Goal: Task Accomplishment & Management: Use online tool/utility

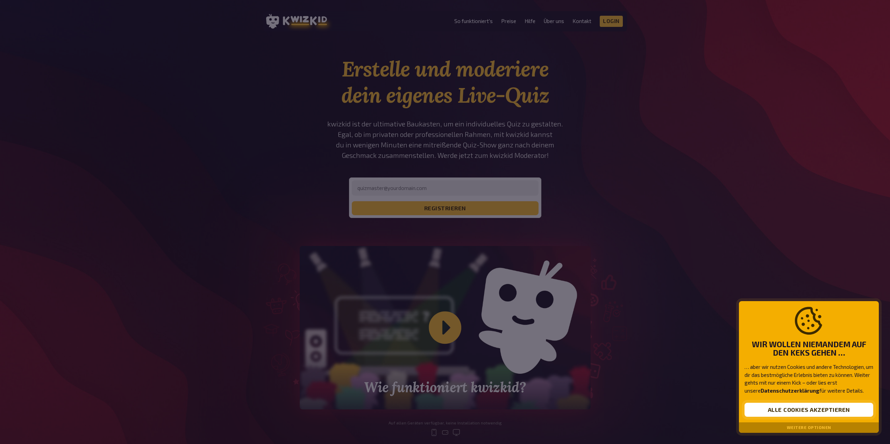
click at [788, 404] on button "Alle Cookies akzeptieren" at bounding box center [808, 410] width 129 height 14
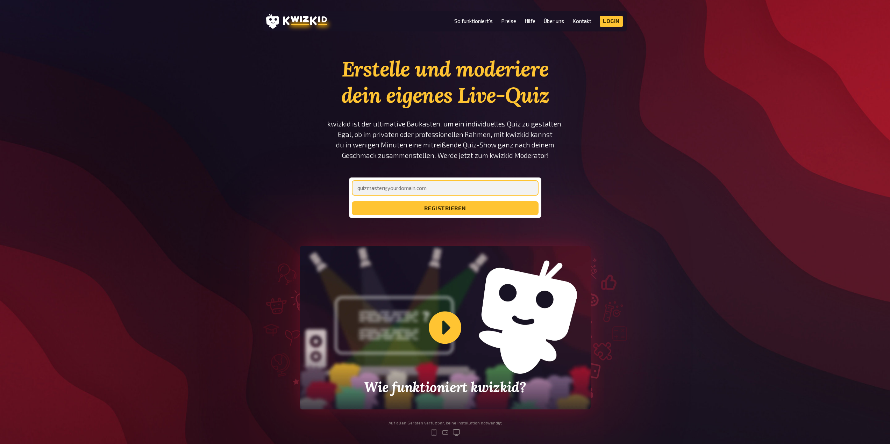
click at [437, 193] on input "email" at bounding box center [445, 187] width 187 height 15
click at [397, 194] on input "email" at bounding box center [445, 187] width 187 height 15
click at [395, 190] on input "email" at bounding box center [445, 187] width 187 height 15
type input "j.lukacs@newrest.eu"
click at [352, 201] on button "registrieren" at bounding box center [445, 208] width 187 height 14
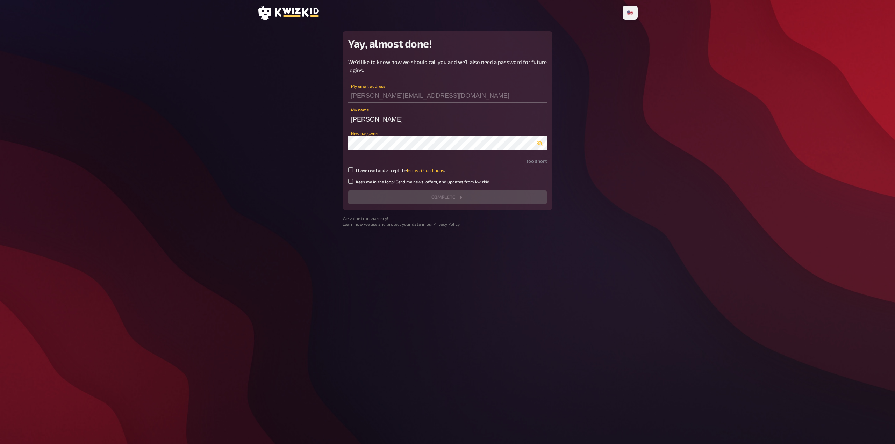
click at [325, 173] on main "Yay, almost done! We'd like to know how we should call you and we'll also need …" at bounding box center [447, 129] width 380 height 196
click at [354, 172] on label "I have read and accept the Terms & Conditions ." at bounding box center [447, 170] width 199 height 6
click at [353, 172] on input "I have read and accept the Terms & Conditions ." at bounding box center [350, 169] width 5 height 5
checkbox input "true"
click at [424, 199] on button "Complete" at bounding box center [447, 198] width 199 height 14
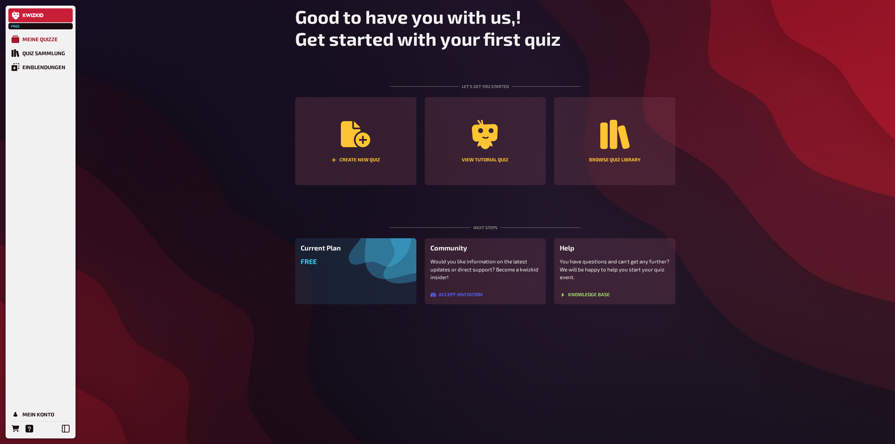
click at [38, 40] on div "Meine Quizze" at bounding box center [39, 39] width 35 height 6
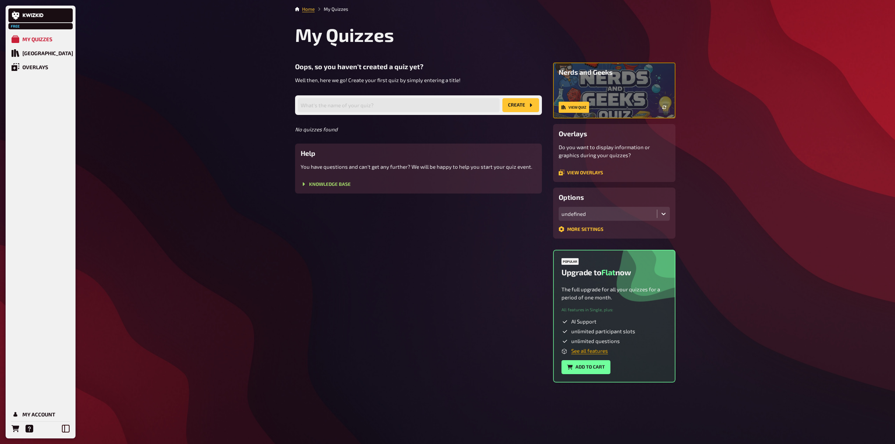
click at [596, 354] on link "See all features" at bounding box center [589, 351] width 37 height 6
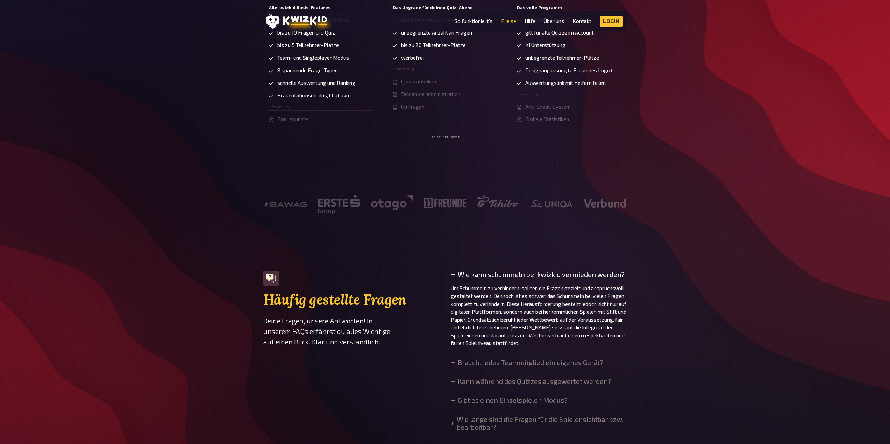
scroll to position [105, 0]
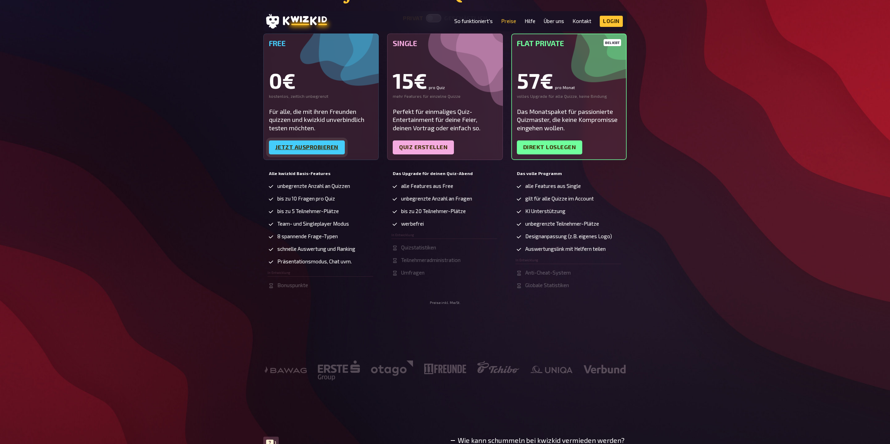
click at [295, 142] on link "Jetzt ausprobieren" at bounding box center [307, 148] width 76 height 14
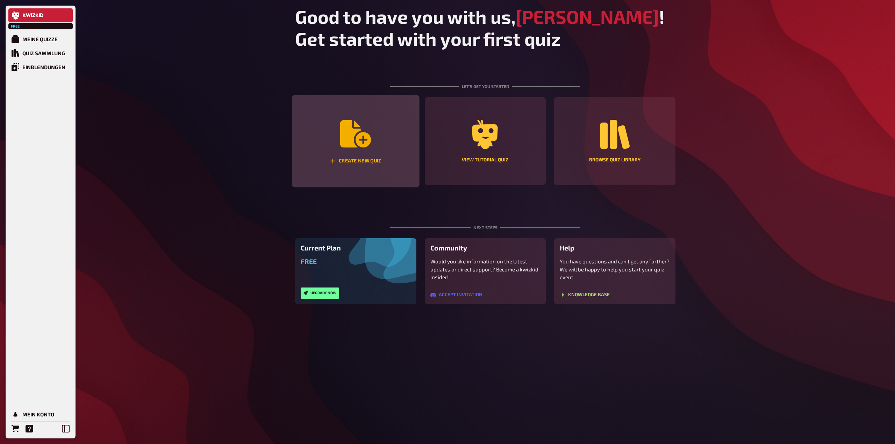
click at [346, 130] on icon "Create new quiz" at bounding box center [355, 133] width 31 height 27
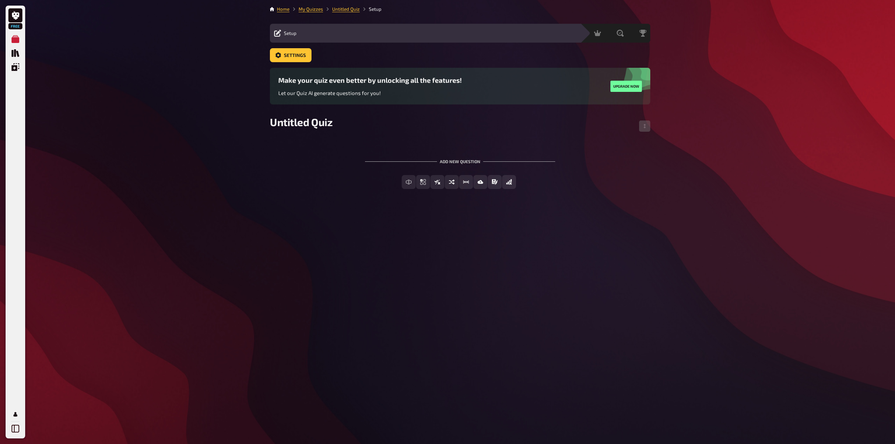
click at [318, 34] on div "Edit Content Quiz Lobby" at bounding box center [439, 33] width 276 height 8
click at [447, 180] on span "Multiple Choice" at bounding box center [427, 182] width 39 height 5
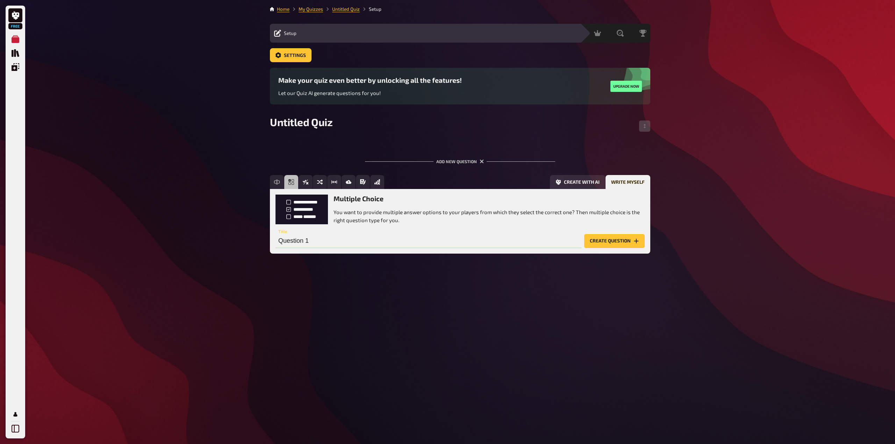
click at [438, 240] on input "Question 1" at bounding box center [429, 241] width 306 height 14
type input "466"
click at [612, 239] on button "Create question" at bounding box center [614, 241] width 60 height 14
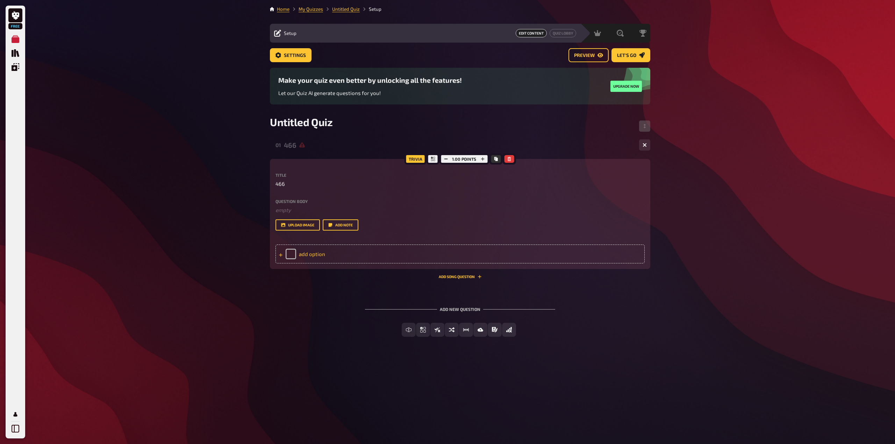
click at [303, 255] on div "add option" at bounding box center [460, 254] width 369 height 19
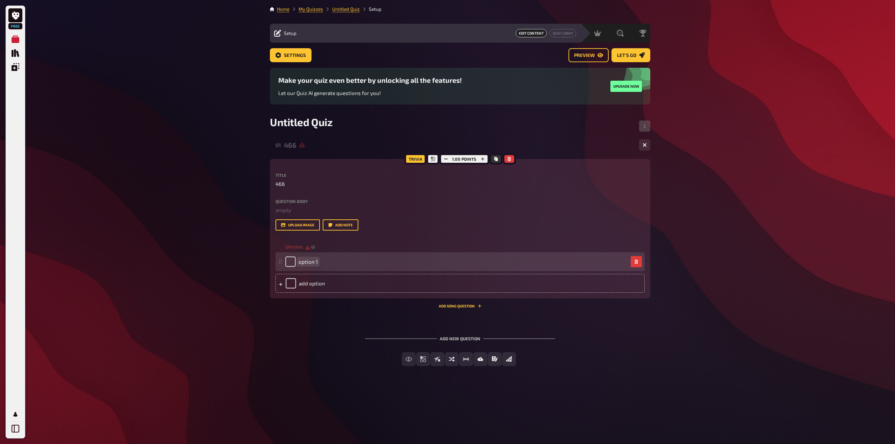
click at [349, 263] on div "option 1" at bounding box center [456, 262] width 343 height 10
click at [362, 286] on div "add option" at bounding box center [460, 283] width 369 height 19
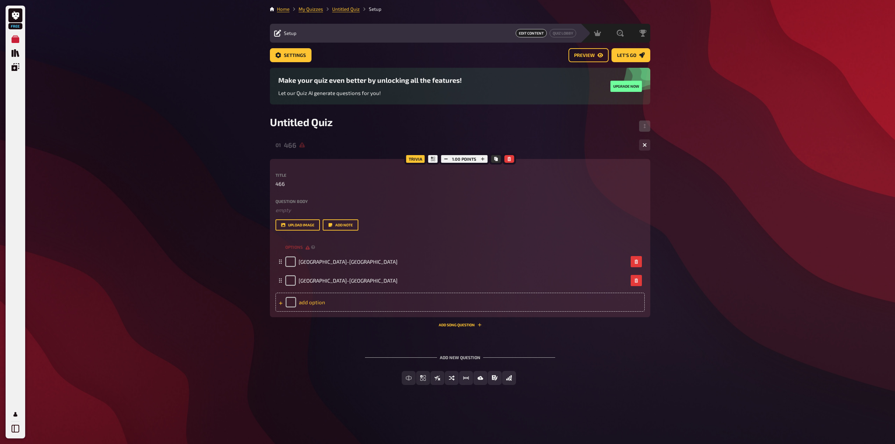
click at [327, 301] on div "add option" at bounding box center [460, 302] width 369 height 19
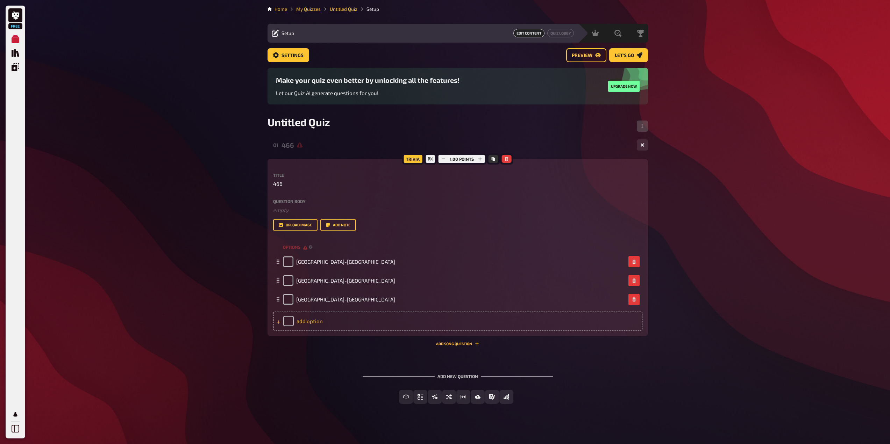
click at [317, 322] on div "add option" at bounding box center [457, 321] width 369 height 19
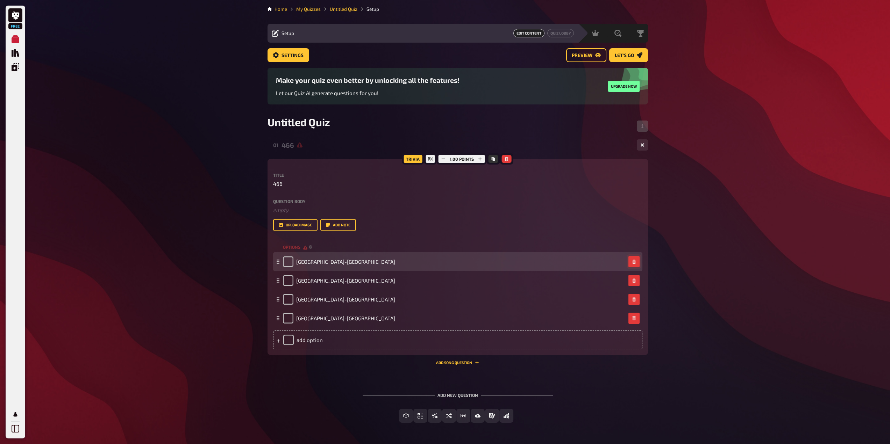
click at [634, 264] on icon "button" at bounding box center [633, 262] width 3 height 4
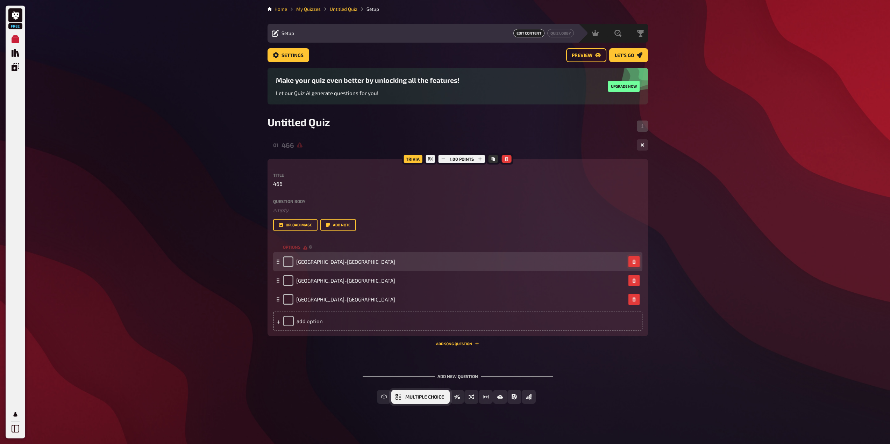
click at [409, 393] on button "Multiple Choice" at bounding box center [420, 397] width 58 height 14
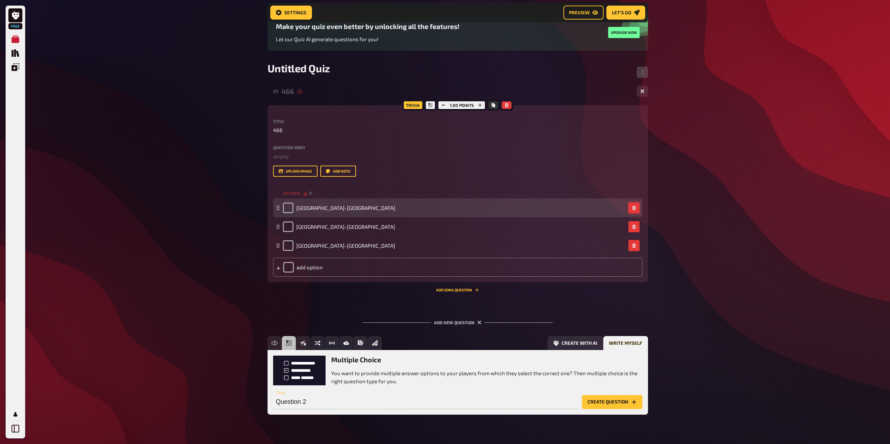
scroll to position [70, 0]
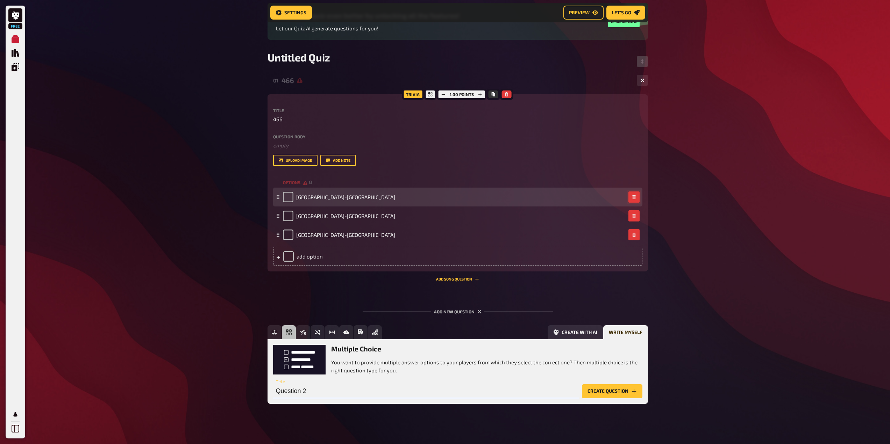
click at [331, 393] on input "Question 2" at bounding box center [426, 392] width 306 height 14
click at [274, 331] on icon "Free Text Input" at bounding box center [274, 332] width 2 height 5
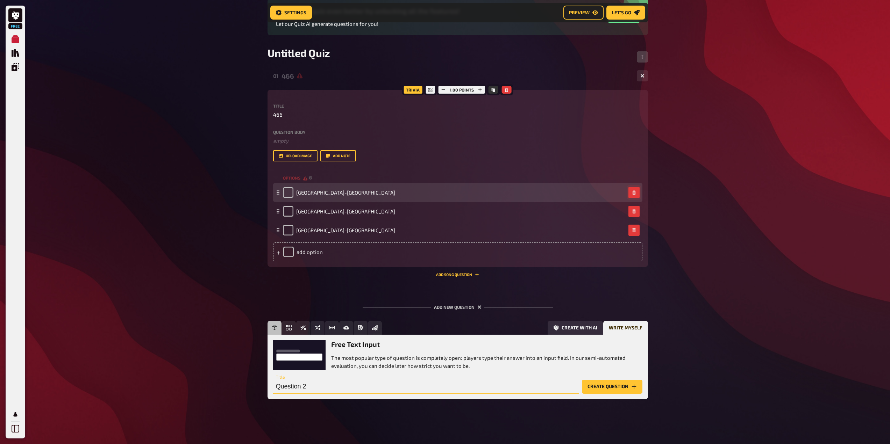
click at [315, 390] on input "Question 2" at bounding box center [426, 387] width 306 height 14
drag, startPoint x: 307, startPoint y: 389, endPoint x: 270, endPoint y: 386, distance: 37.1
click at [270, 386] on div "Free Text Input The most popular type of question is completely open: players t…" at bounding box center [457, 367] width 380 height 64
type input "Wie heißt die Zugnummer von Wien nach Bregenz?"
click at [602, 385] on button "Create question" at bounding box center [612, 387] width 60 height 14
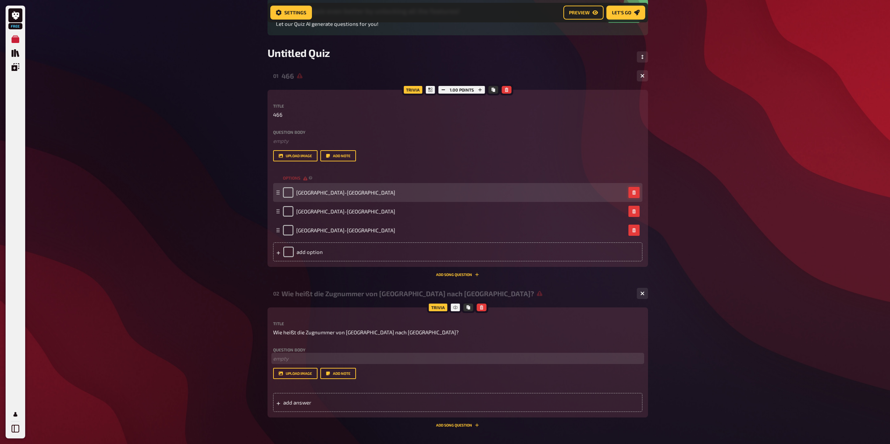
click at [295, 361] on p "﻿ empty" at bounding box center [457, 359] width 369 height 8
click at [287, 401] on span "add answer" at bounding box center [337, 403] width 109 height 6
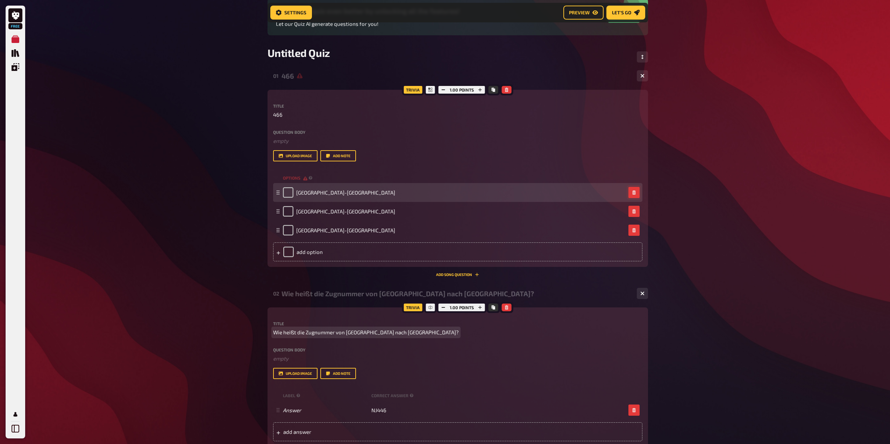
drag, startPoint x: 360, startPoint y: 335, endPoint x: 395, endPoint y: 332, distance: 35.1
click at [362, 335] on span "Wie heißt die Zugnummer von Wien nach Bregenz?" at bounding box center [366, 333] width 186 height 8
click at [395, 332] on p "Wie heißt die Zugnummer von Wien nach Bregenz?" at bounding box center [457, 333] width 369 height 8
click at [396, 334] on span "Wie heißt die Zugnummer von Wien nach Bregenz? (NJXXX)" at bounding box center [376, 333] width 206 height 8
click at [473, 365] on div "Question body ﻿ empty Drop here to upload upload image Add note" at bounding box center [457, 364] width 369 height 32
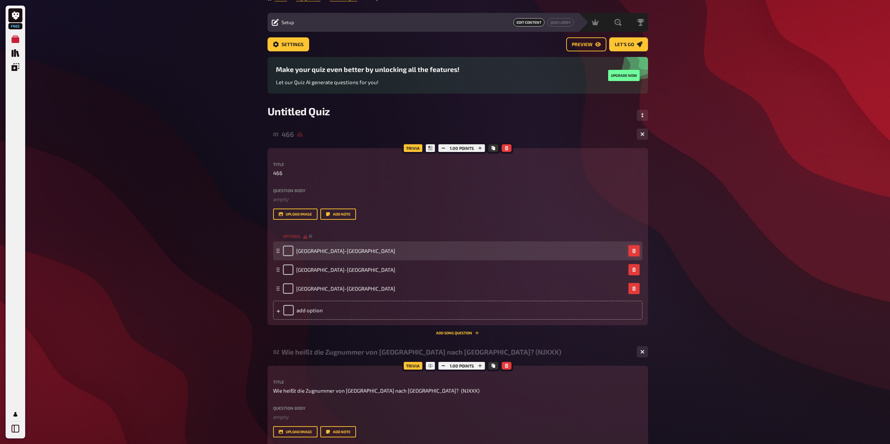
scroll to position [0, 0]
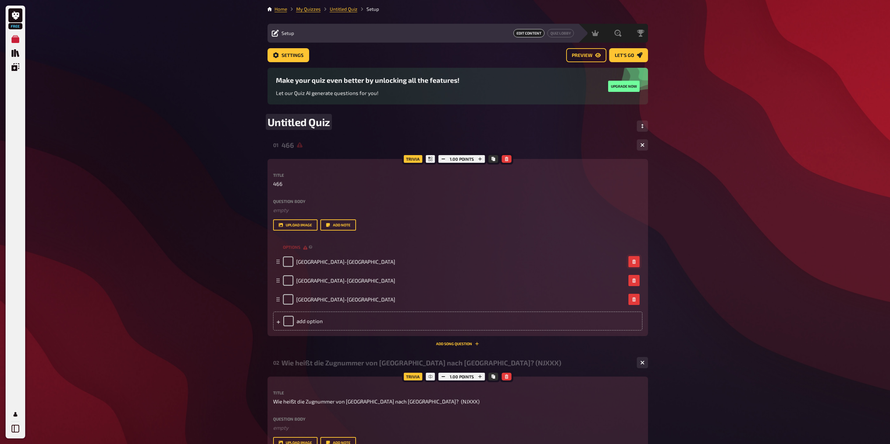
click at [299, 116] on span "Untitled Quiz" at bounding box center [298, 122] width 63 height 13
drag, startPoint x: 329, startPoint y: 123, endPoint x: 258, endPoint y: 121, distance: 70.3
click at [264, 123] on div "Home My Quizzes Untitled Quiz Setup Setup Edit Content Quiz Lobby Hosting undef…" at bounding box center [458, 314] width 392 height 629
click at [596, 54] on icon "Preview" at bounding box center [598, 55] width 6 height 4
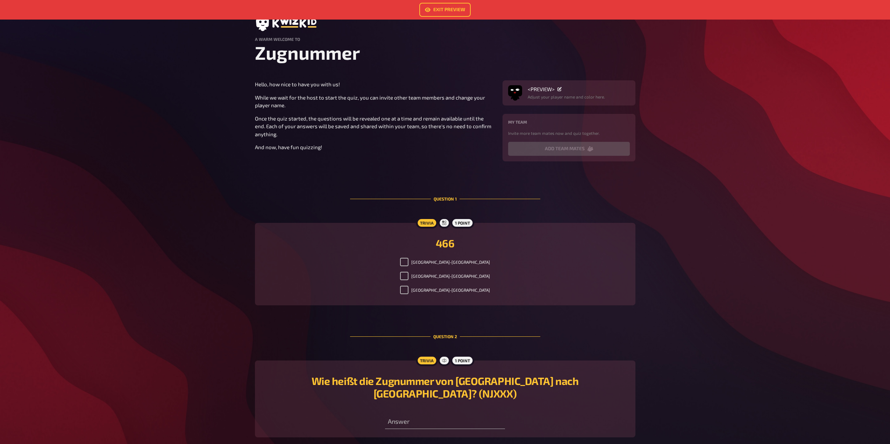
scroll to position [48, 0]
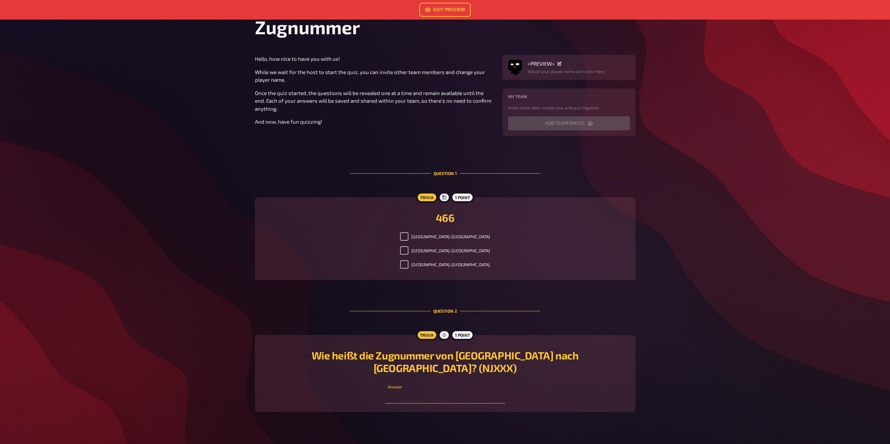
click at [426, 390] on input "text" at bounding box center [445, 397] width 120 height 14
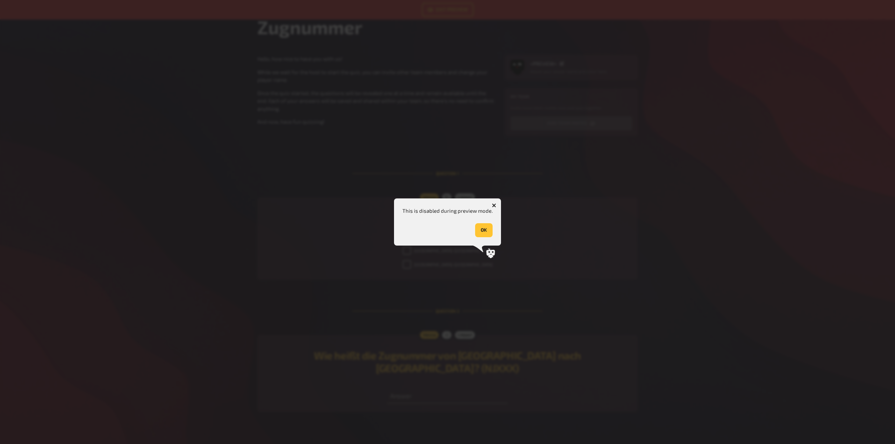
click at [487, 231] on button "OK" at bounding box center [483, 230] width 17 height 14
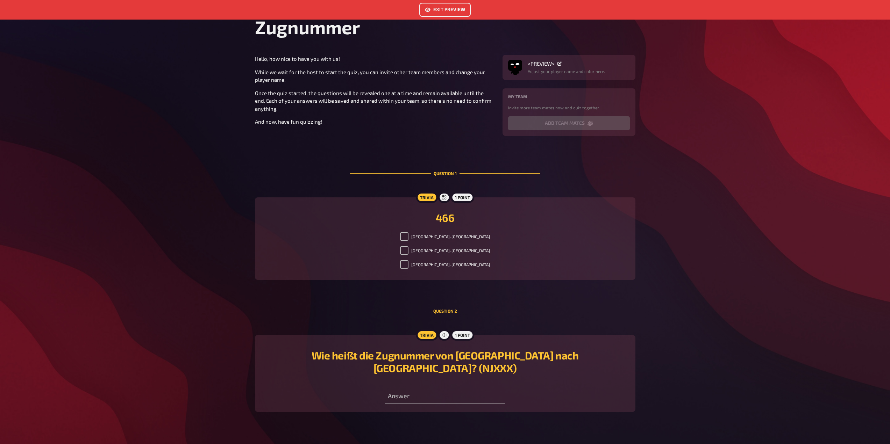
click at [437, 10] on link "Exit Preview" at bounding box center [444, 10] width 51 height 14
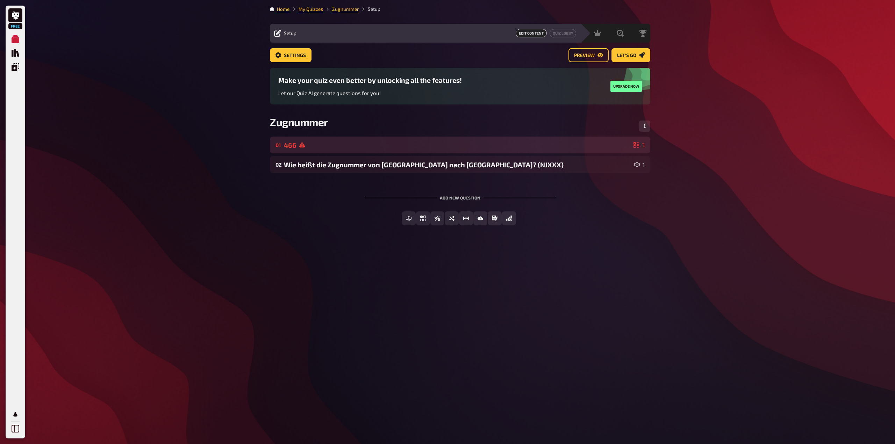
click at [336, 149] on div "01 466 3" at bounding box center [460, 145] width 380 height 17
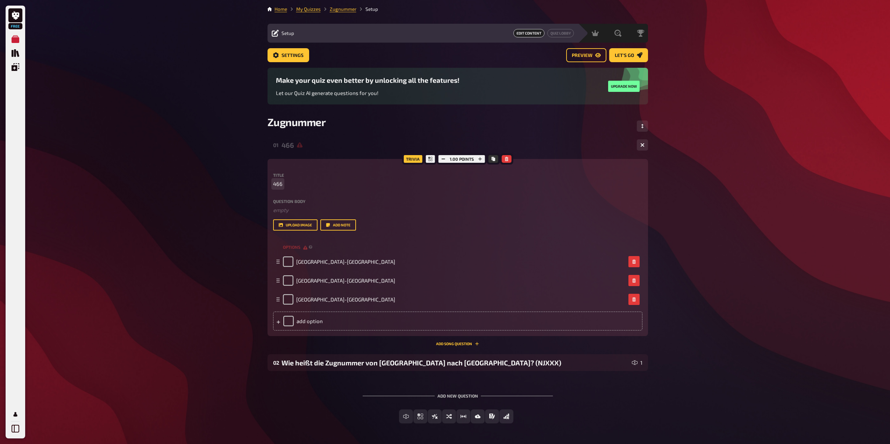
click at [231, 187] on div "Free My Quizzes Quiz Library Overlays My Account Home My Quizzes Zugnummer Setu…" at bounding box center [445, 234] width 890 height 469
click at [818, 305] on div "Free My Quizzes Quiz Library Overlays My Account Home My Quizzes Zugnummer Setu…" at bounding box center [445, 234] width 890 height 469
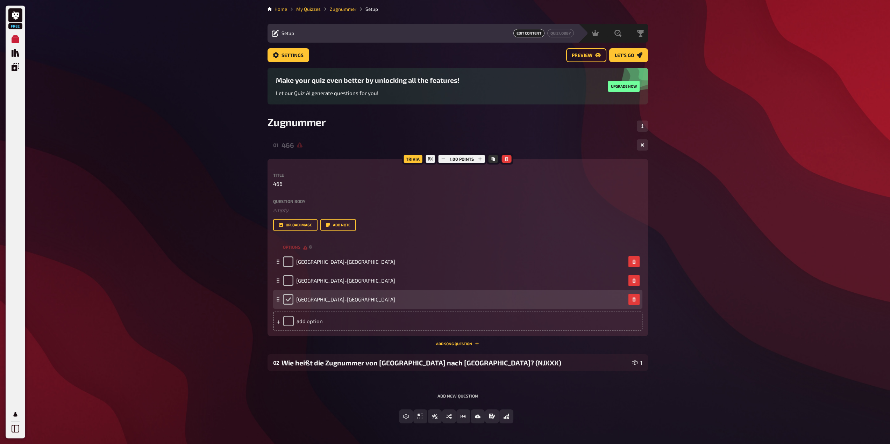
click at [289, 298] on input "checkbox" at bounding box center [288, 299] width 10 height 10
checkbox input "true"
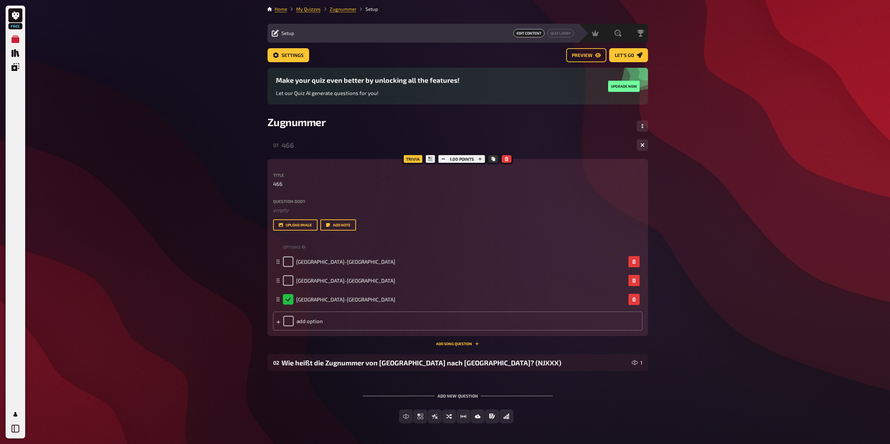
click at [726, 269] on div "Free My Quizzes Quiz Library Overlays My Account Home My Quizzes Zugnummer Setu…" at bounding box center [445, 234] width 890 height 469
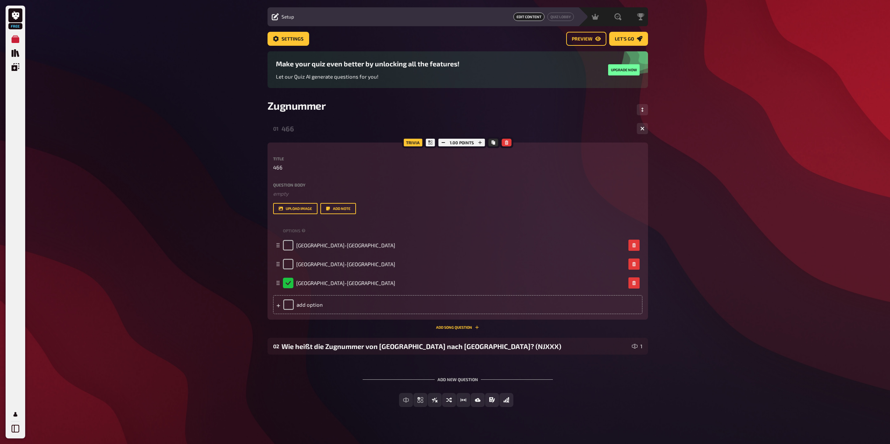
scroll to position [24, 0]
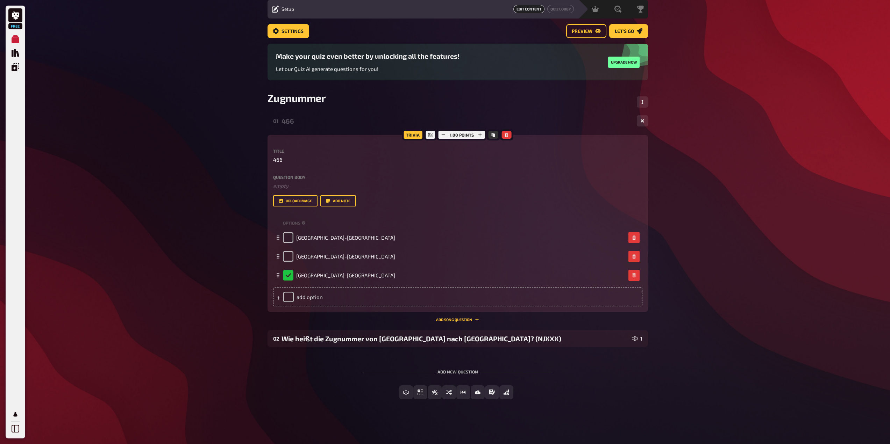
click at [465, 370] on div "Add new question" at bounding box center [458, 369] width 190 height 22
click at [416, 393] on span "Multiple Choice" at bounding box center [424, 393] width 39 height 5
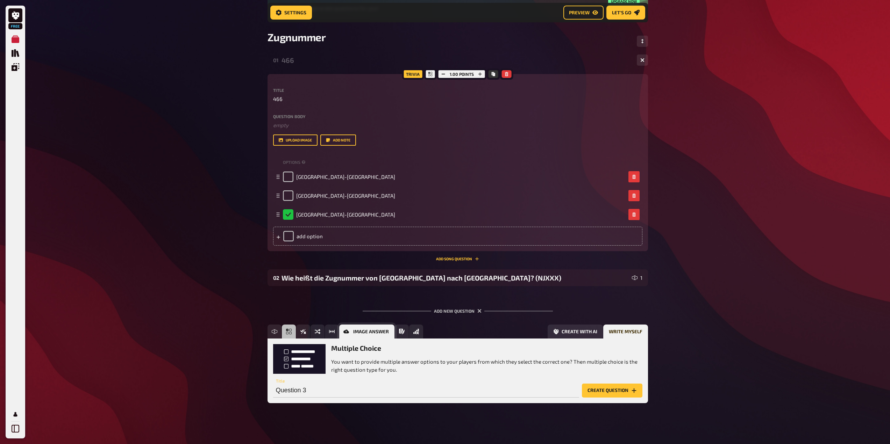
scroll to position [94, 0]
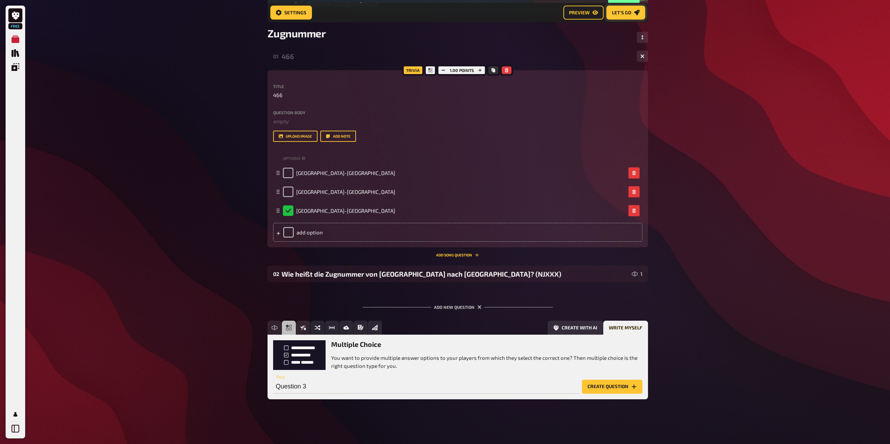
click at [617, 9] on link "Let's go" at bounding box center [625, 13] width 39 height 14
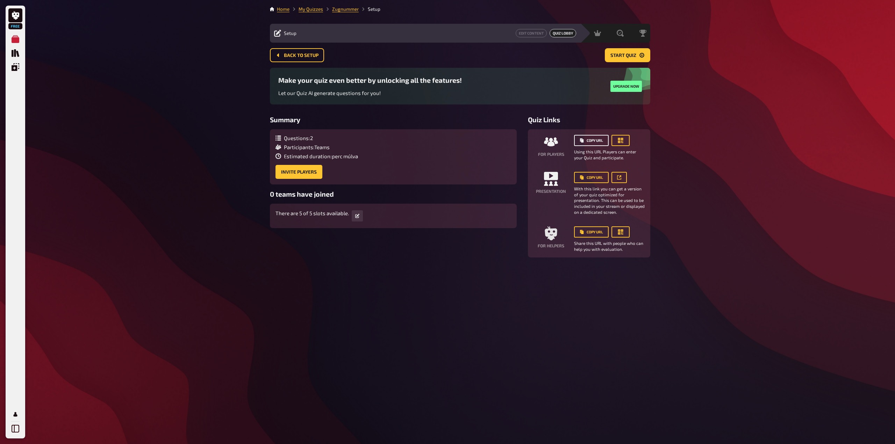
click at [580, 140] on icon "Copy URL" at bounding box center [581, 140] width 3 height 4
